Goal: Find specific page/section: Find specific page/section

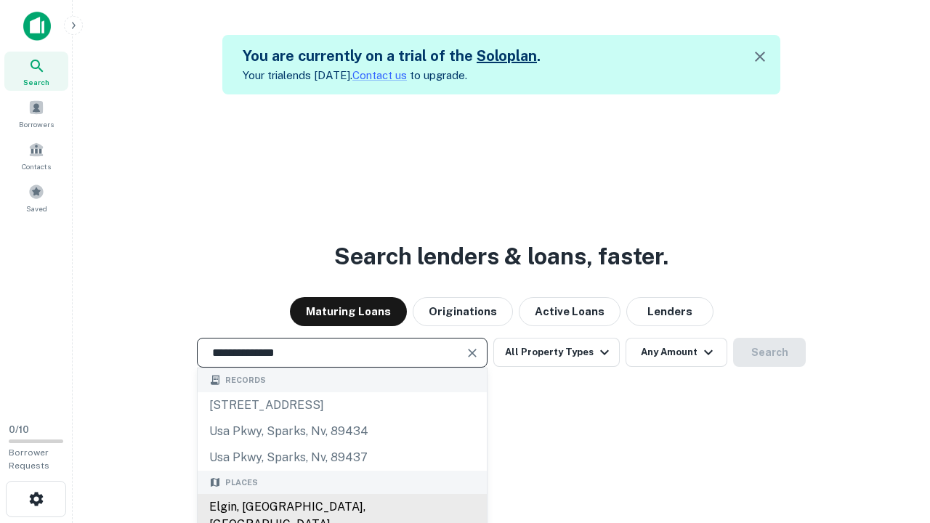
click at [342, 507] on div "Elgin, IL, USA" at bounding box center [342, 516] width 289 height 44
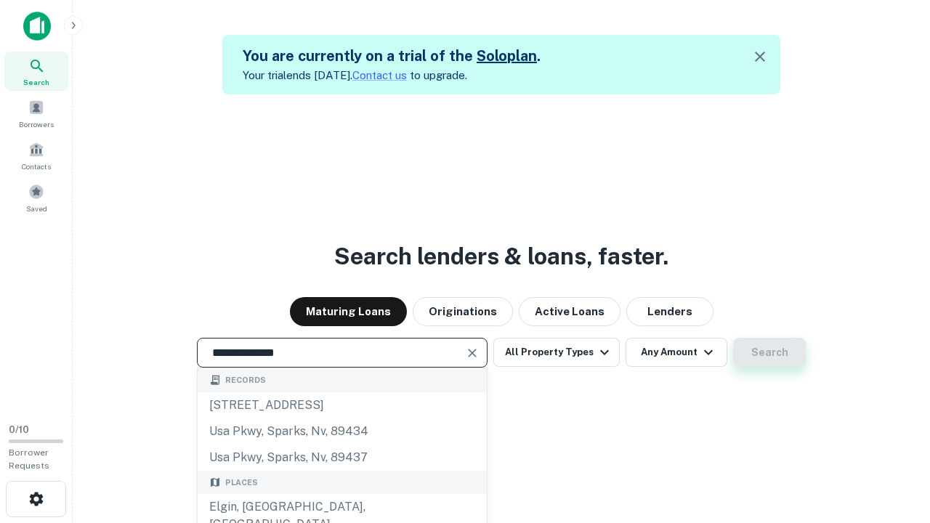
type input "**********"
click at [733, 338] on button "Search" at bounding box center [769, 352] width 73 height 29
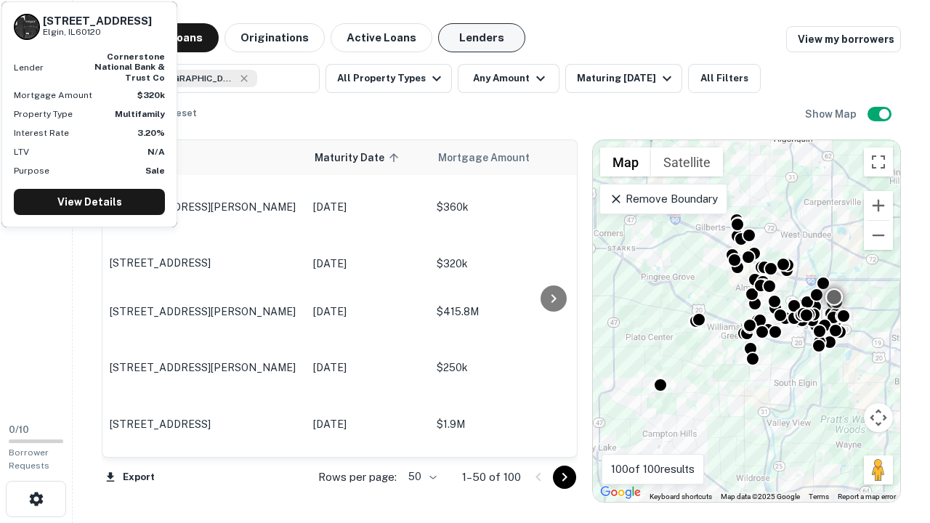
click at [482, 38] on button "Lenders" at bounding box center [481, 37] width 87 height 29
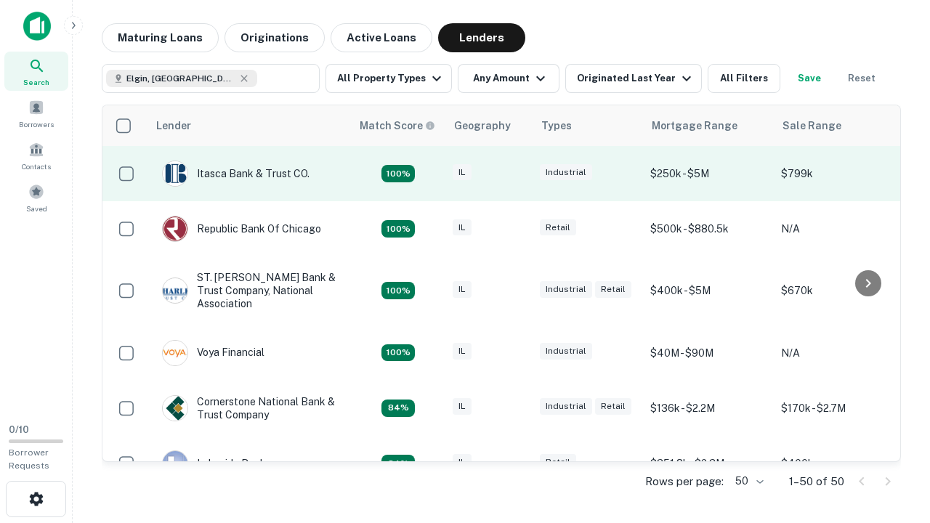
click at [516, 174] on div "IL" at bounding box center [489, 174] width 73 height 20
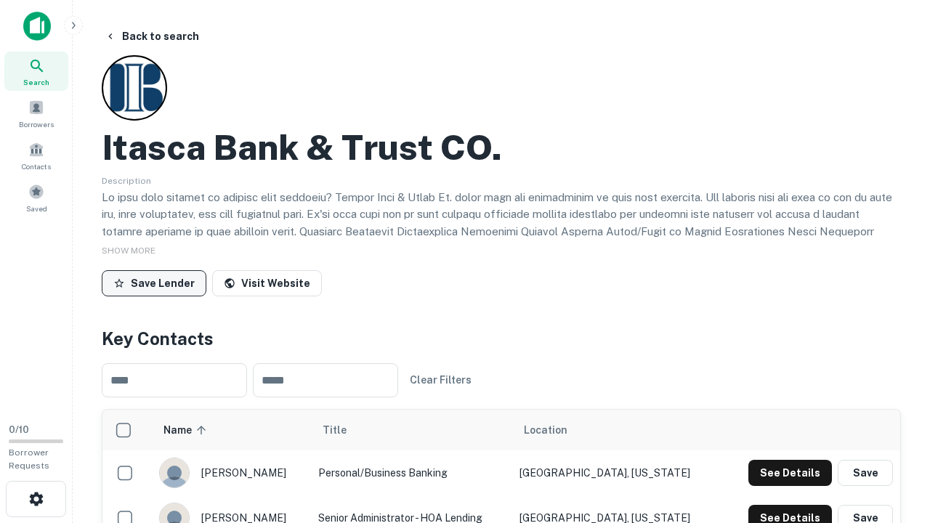
click at [154, 283] on button "Save Lender" at bounding box center [154, 283] width 105 height 26
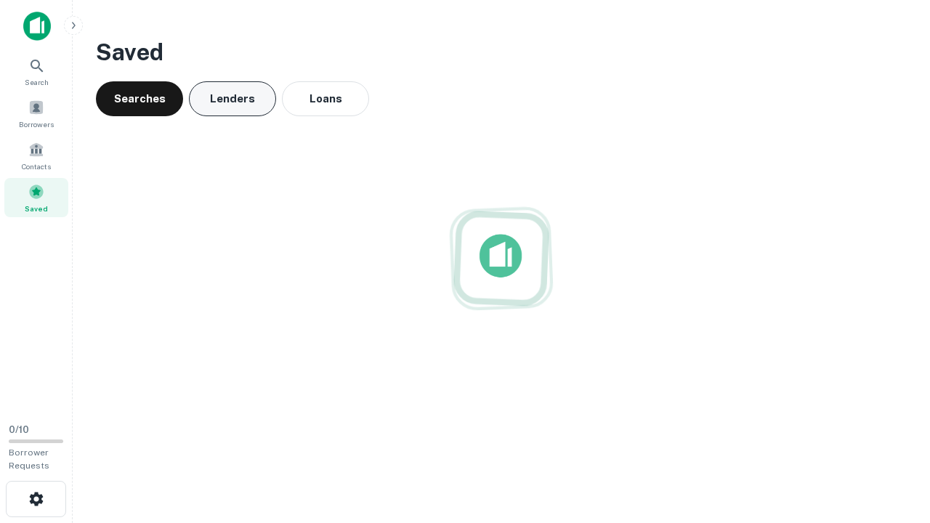
click at [233, 99] on button "Lenders" at bounding box center [232, 98] width 87 height 35
